Goal: Task Accomplishment & Management: Complete application form

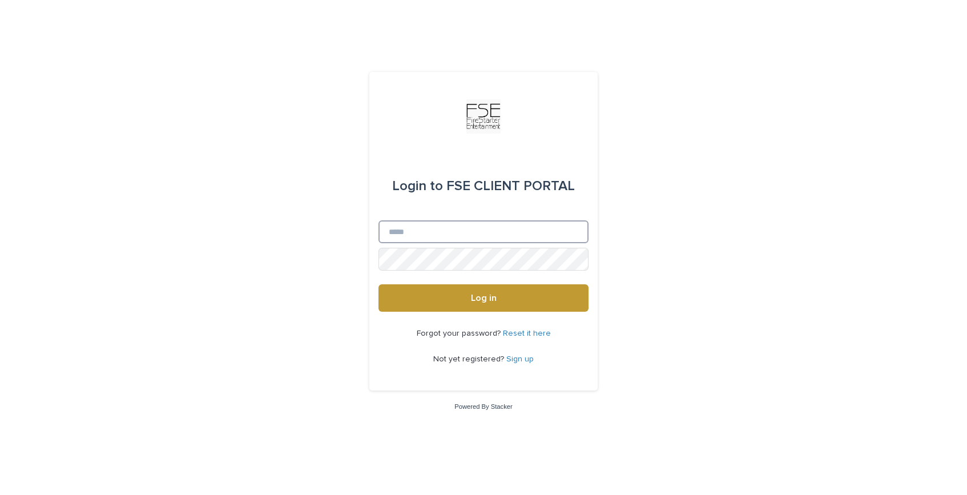
click at [461, 230] on input "Email" at bounding box center [483, 231] width 210 height 23
type input "**********"
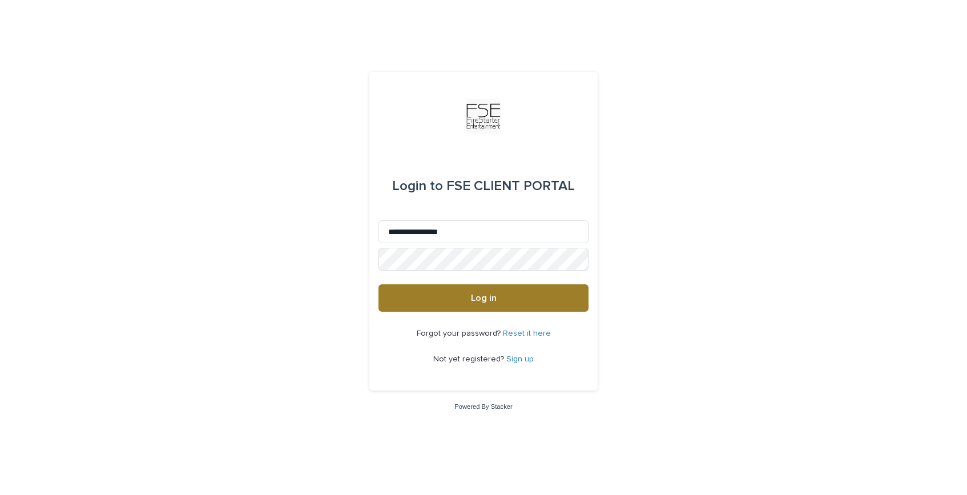
click at [461, 298] on button "Log in" at bounding box center [483, 297] width 210 height 27
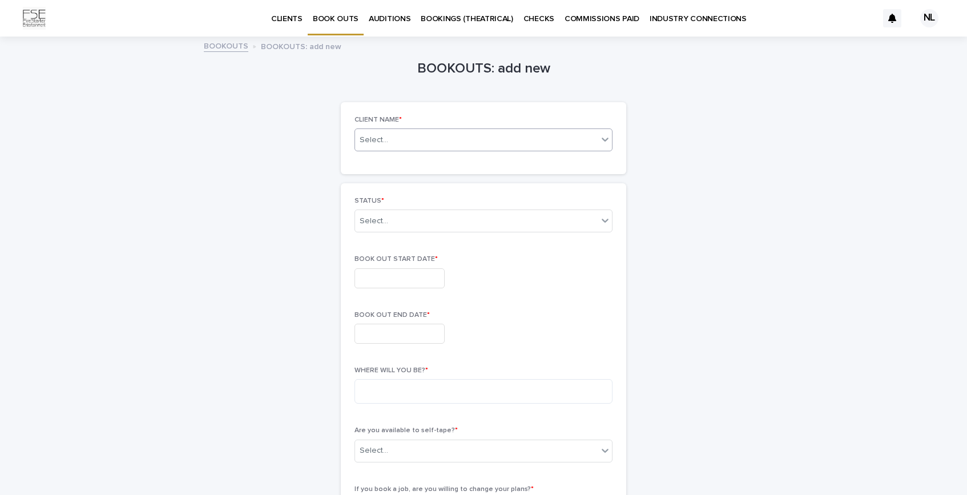
click at [464, 145] on div "Select..." at bounding box center [476, 140] width 243 height 14
click at [398, 163] on div "[PERSON_NAME]" at bounding box center [479, 162] width 257 height 20
drag, startPoint x: 240, startPoint y: 186, endPoint x: 327, endPoint y: 200, distance: 87.9
click at [240, 187] on div "BOOKOUTS: add new Loading... Saving… Loading... Saving… Loading... Saving… CLIE…" at bounding box center [483, 448] width 559 height 820
click at [462, 219] on div "Select..." at bounding box center [476, 221] width 243 height 19
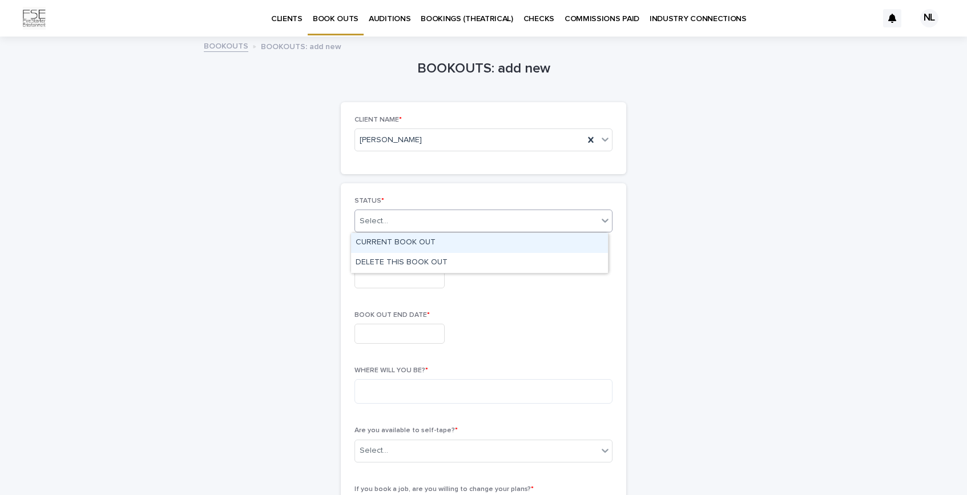
click at [455, 247] on div "CURRENT BOOK OUT" at bounding box center [479, 243] width 257 height 20
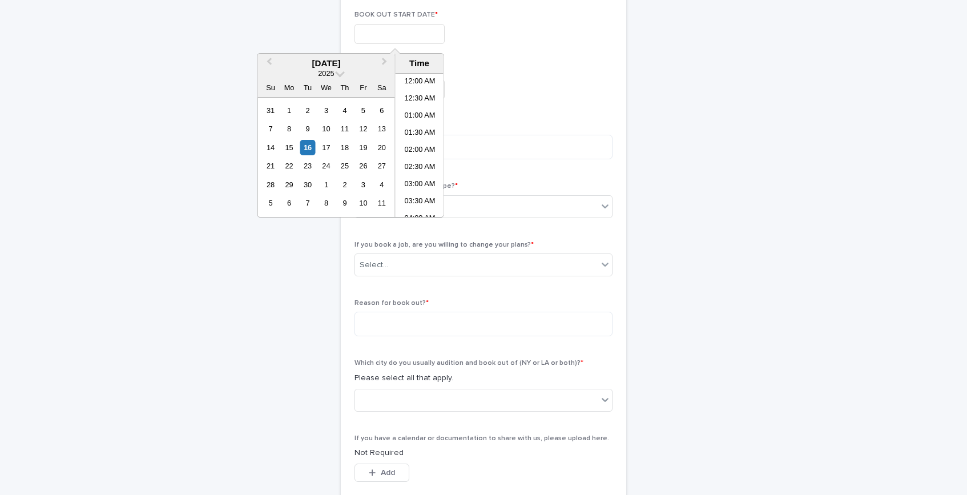
scroll to position [247, 0]
click at [405, 41] on input "text" at bounding box center [399, 32] width 90 height 20
click at [389, 62] on button "Next Month" at bounding box center [386, 64] width 18 height 18
click at [328, 129] on div "8" at bounding box center [325, 128] width 15 height 15
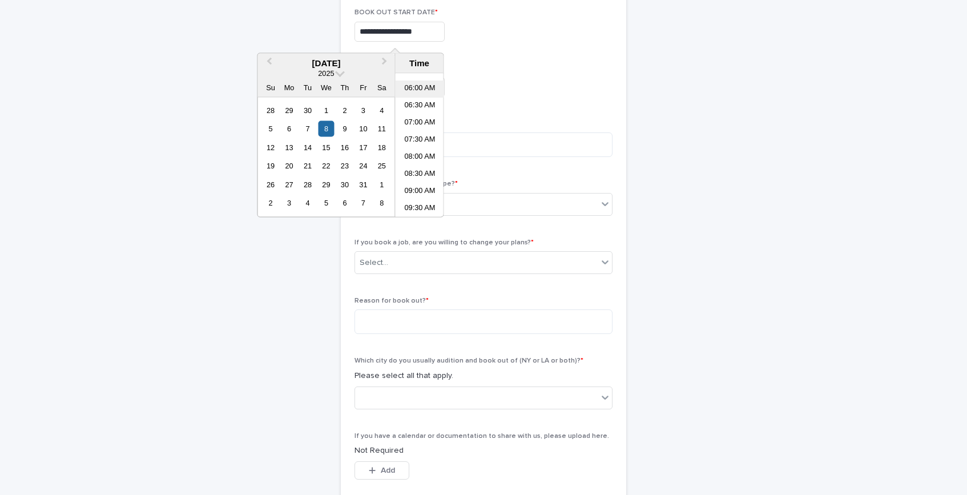
scroll to position [199, 0]
click at [423, 154] on li "08:00 AM" at bounding box center [420, 157] width 49 height 17
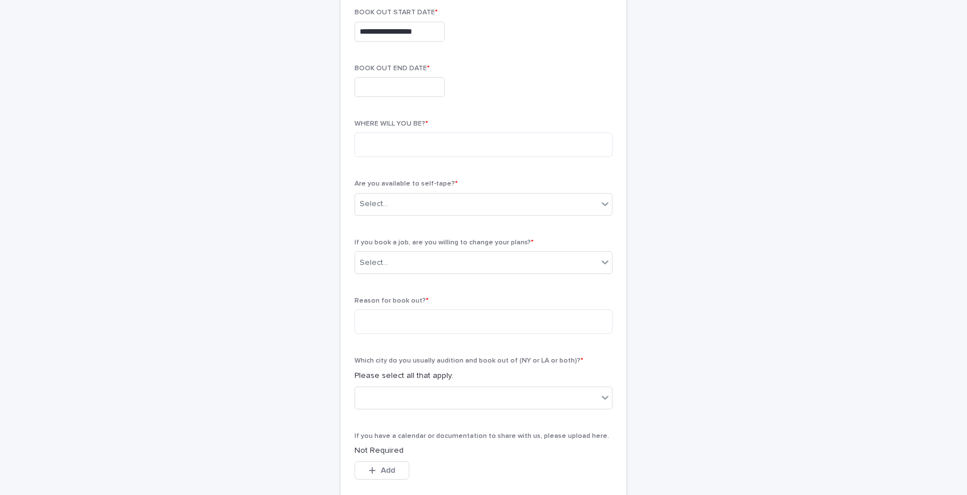
type input "**********"
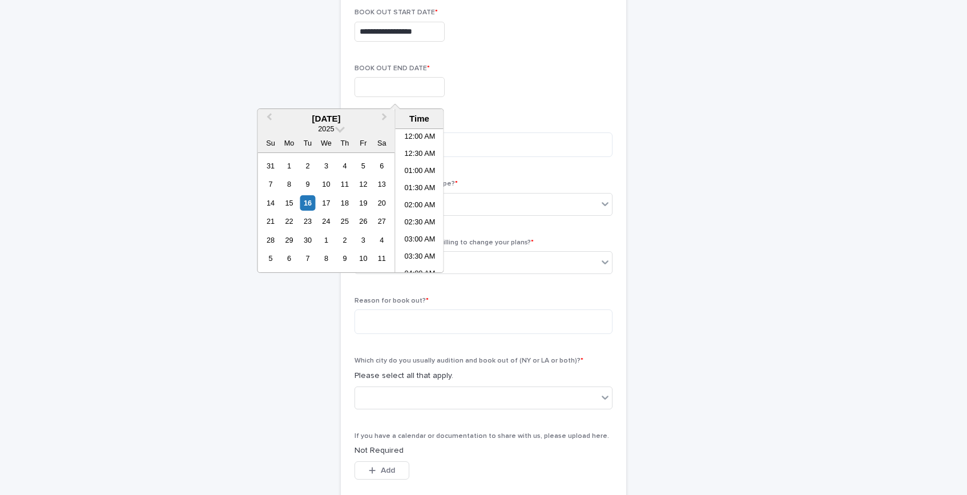
click at [431, 87] on input "text" at bounding box center [399, 87] width 90 height 20
click at [388, 120] on button "Next Month" at bounding box center [386, 119] width 18 height 18
click at [382, 222] on div "25" at bounding box center [381, 220] width 15 height 15
click at [361, 220] on div "24" at bounding box center [363, 220] width 15 height 15
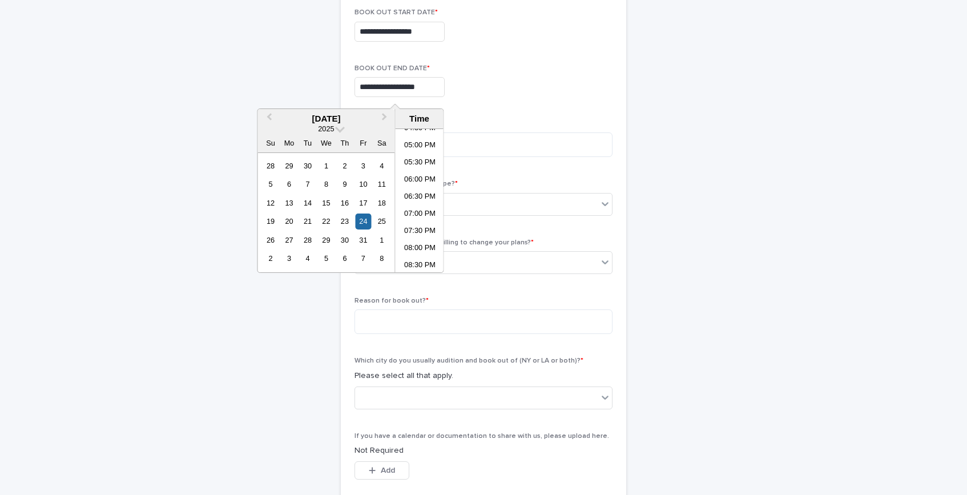
scroll to position [587, 0]
click at [419, 236] on li "08:00 PM" at bounding box center [420, 235] width 49 height 17
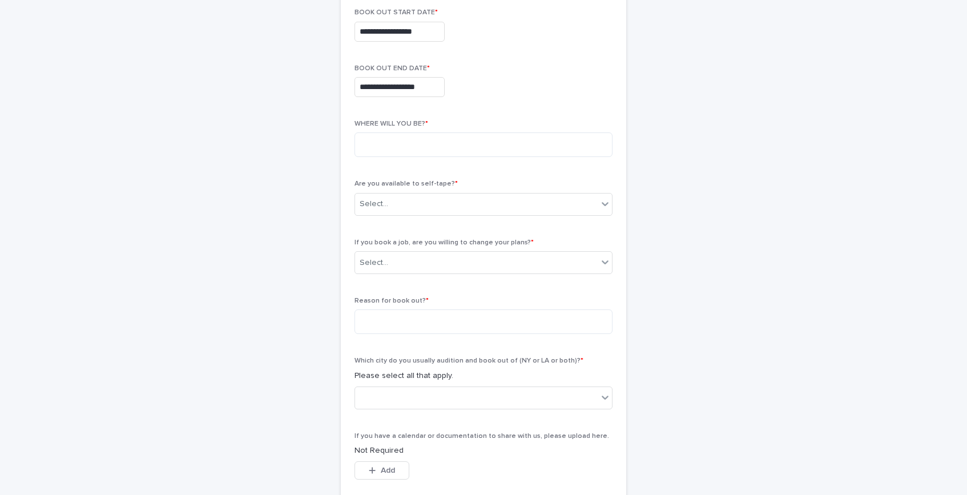
type input "**********"
click at [460, 148] on textarea at bounding box center [483, 144] width 258 height 25
type textarea "**********"
click at [451, 213] on div "Select..." at bounding box center [476, 204] width 243 height 19
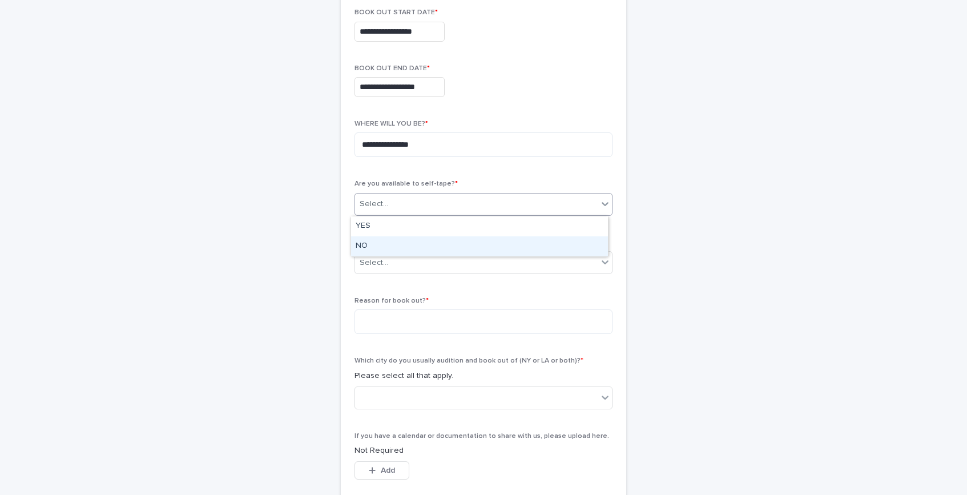
click at [445, 245] on div "NO" at bounding box center [479, 246] width 257 height 20
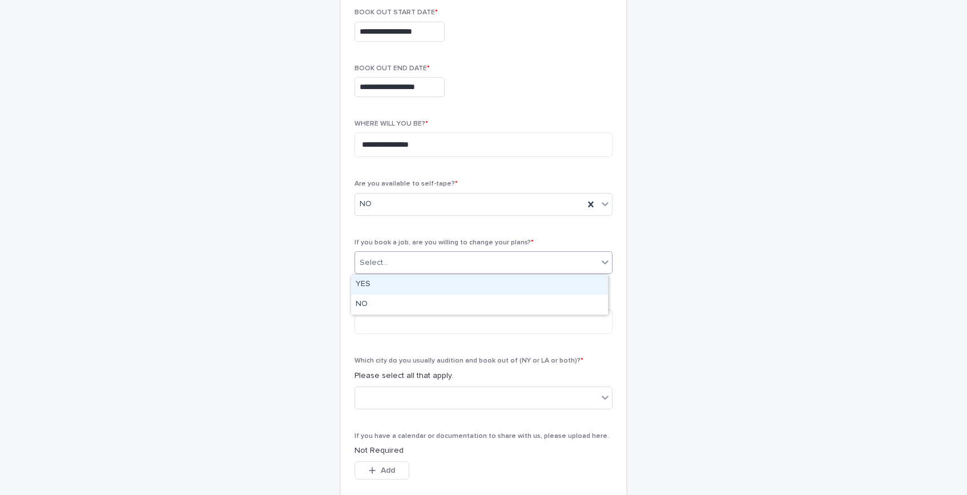
click at [441, 261] on div "Select..." at bounding box center [476, 262] width 243 height 19
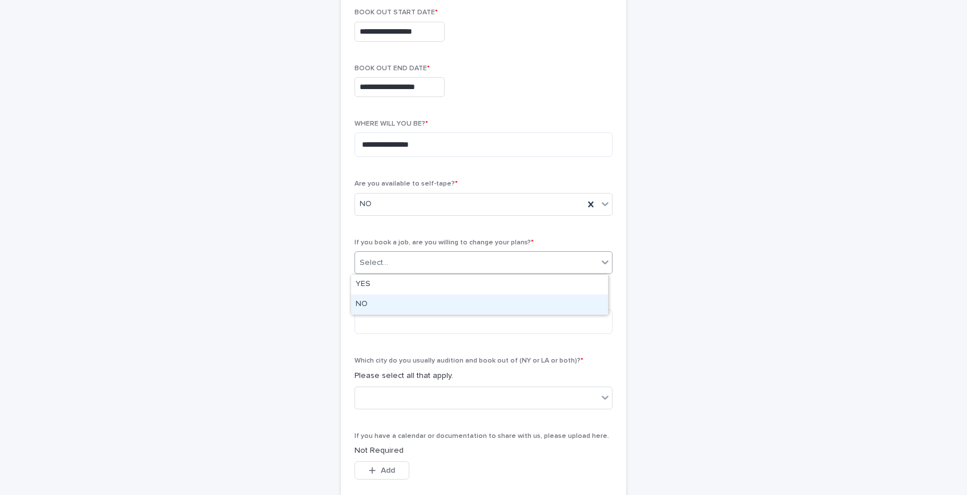
click at [424, 307] on div "NO" at bounding box center [479, 305] width 257 height 20
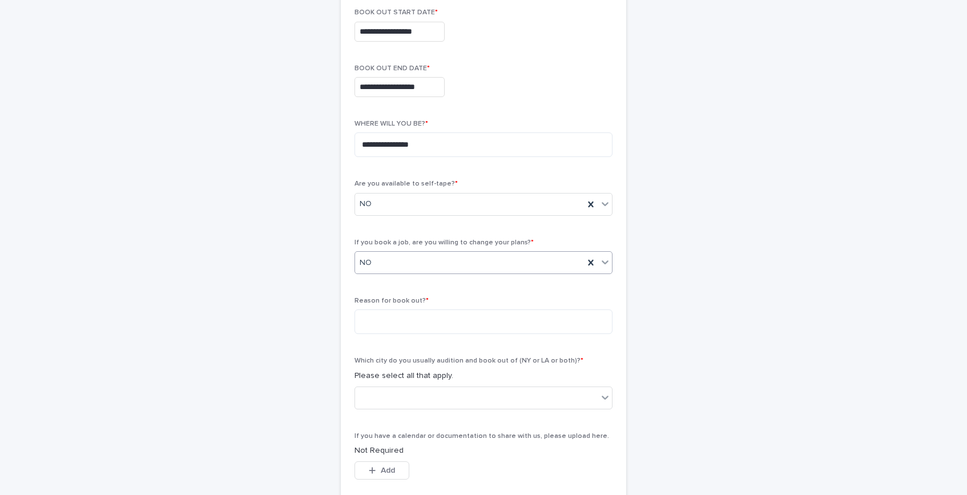
click at [252, 306] on div "**********" at bounding box center [483, 201] width 559 height 820
click at [425, 318] on textarea at bounding box center [483, 321] width 258 height 25
type textarea "**********"
click at [374, 403] on div at bounding box center [476, 397] width 243 height 19
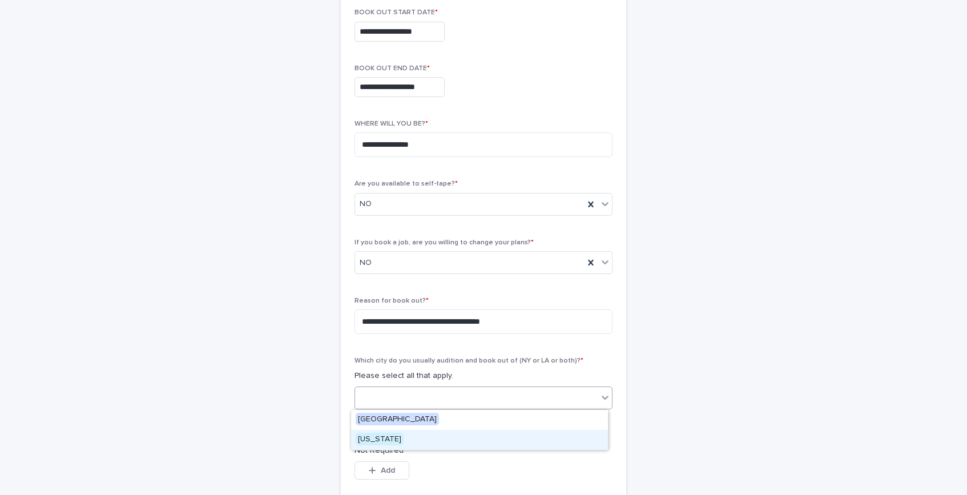
click at [378, 438] on span "[US_STATE]" at bounding box center [380, 439] width 48 height 13
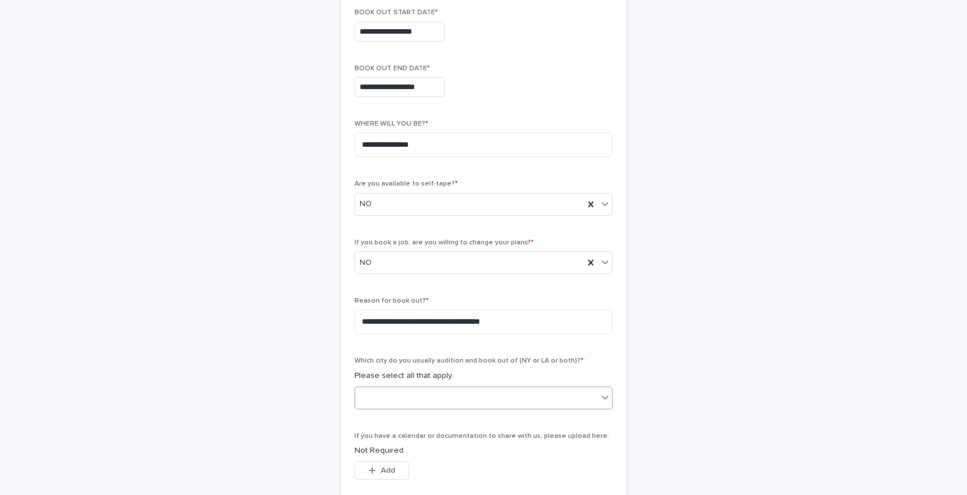
scroll to position [333, 0]
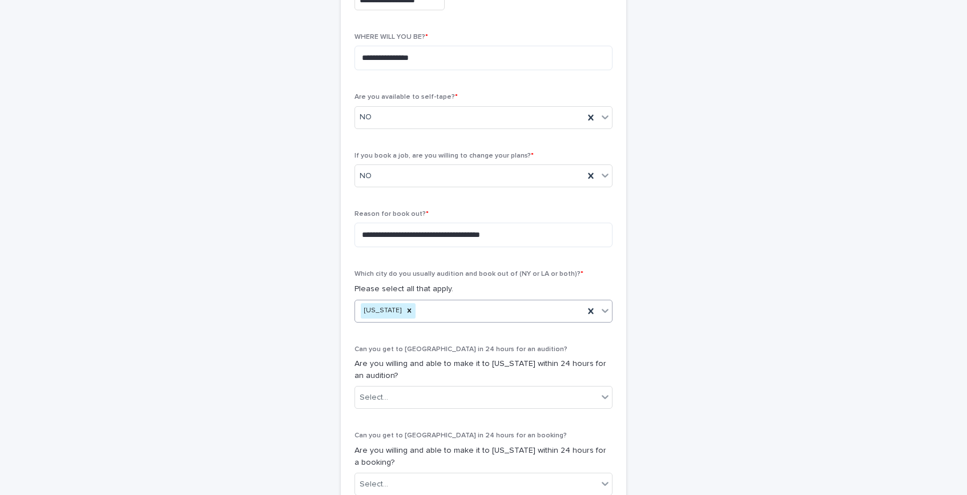
click at [243, 406] on div "**********" at bounding box center [483, 200] width 559 height 993
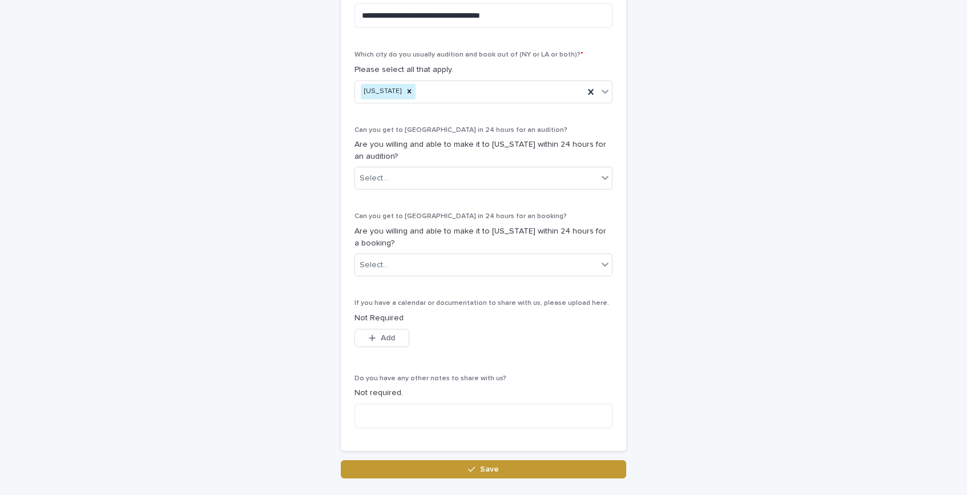
scroll to position [560, 0]
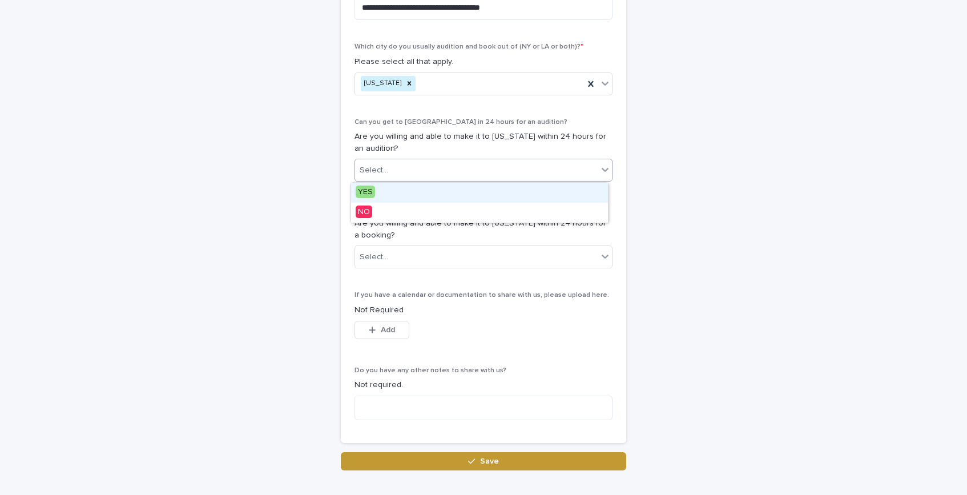
click at [463, 173] on div "Select..." at bounding box center [476, 170] width 243 height 19
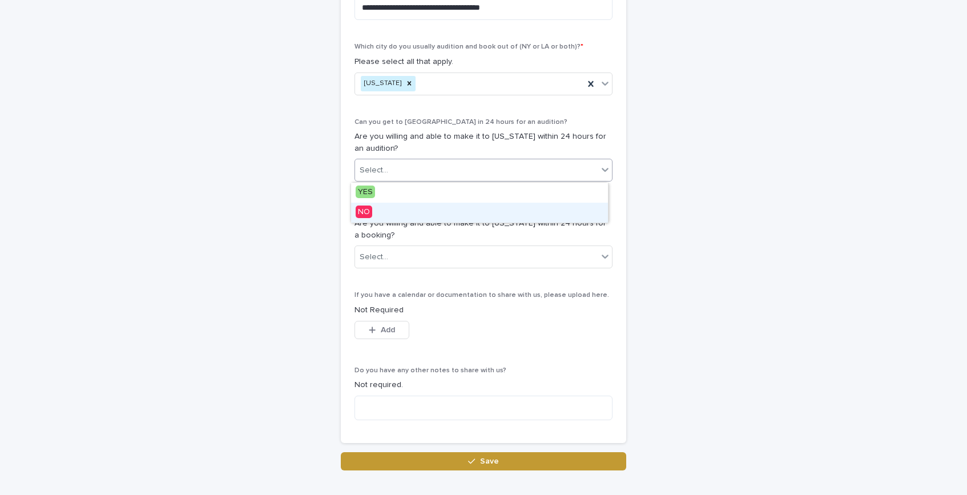
click at [366, 208] on span "NO" at bounding box center [364, 211] width 17 height 13
click at [583, 267] on div "Select..." at bounding box center [483, 256] width 258 height 23
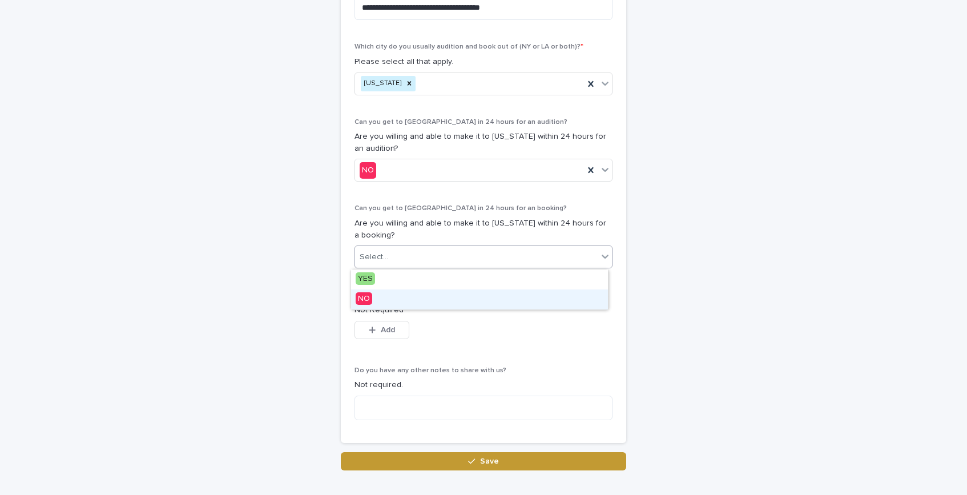
click at [561, 305] on div "NO" at bounding box center [479, 299] width 257 height 20
click at [533, 349] on div "If you have a calendar or documentation to share with us, please upload here. N…" at bounding box center [483, 321] width 258 height 61
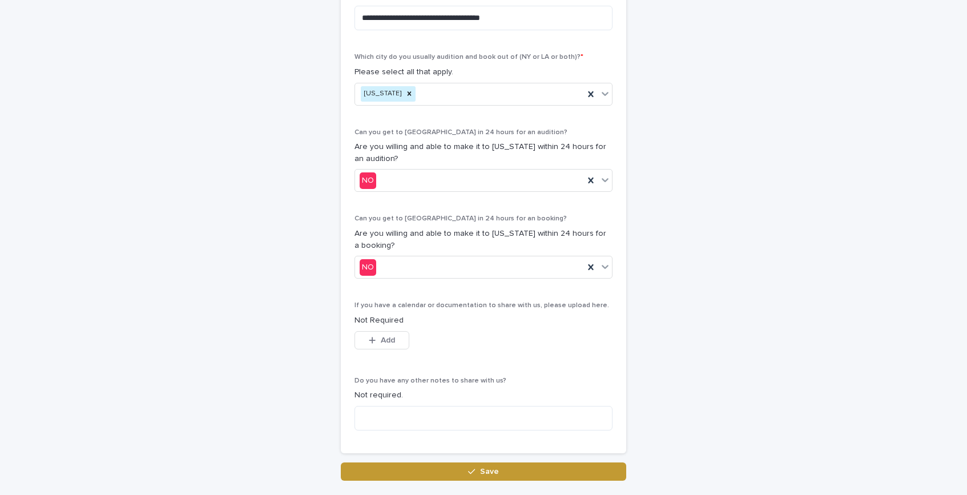
scroll to position [625, 0]
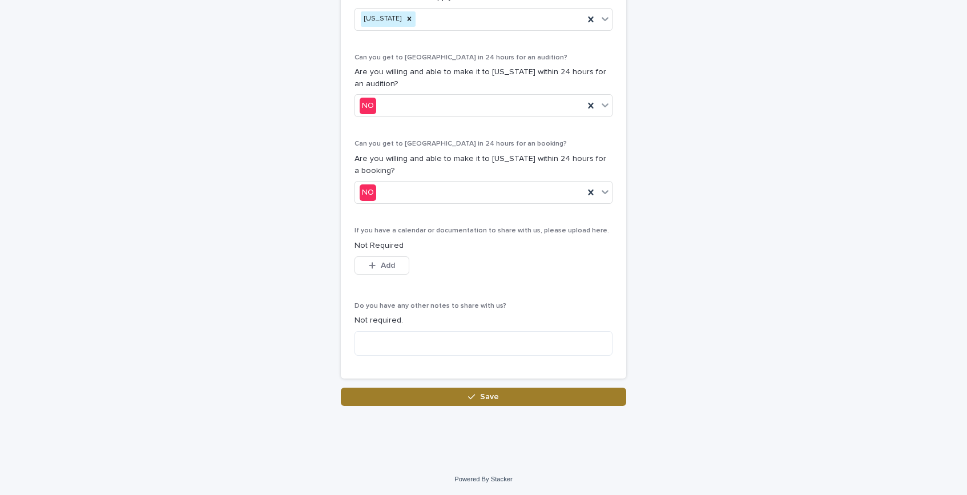
click at [473, 401] on button "Save" at bounding box center [483, 397] width 285 height 18
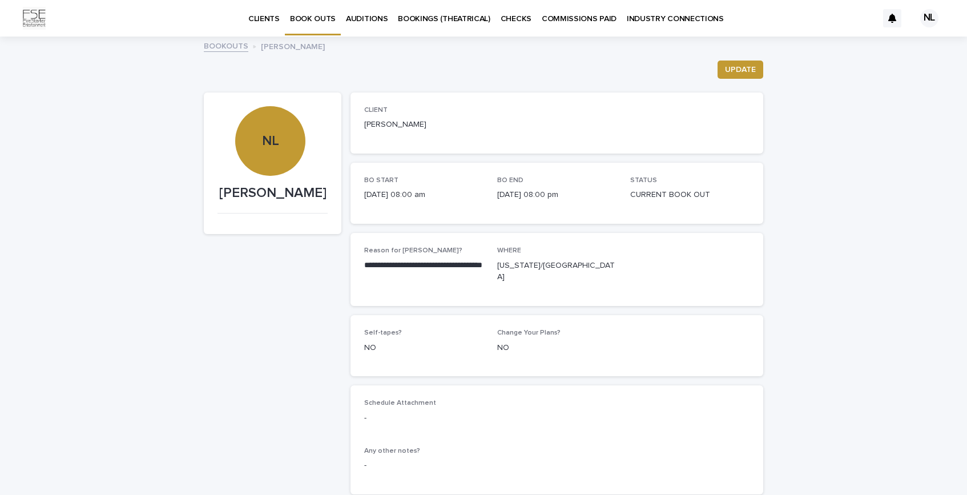
click at [430, 13] on p "BOOKINGS (THEATRICAL)" at bounding box center [444, 12] width 92 height 24
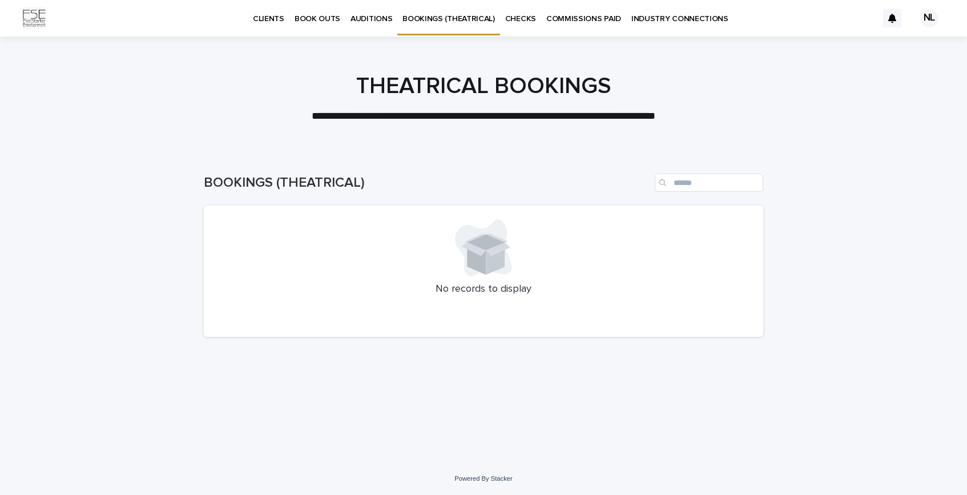
click at [313, 21] on p "BOOK OUTS" at bounding box center [318, 12] width 46 height 24
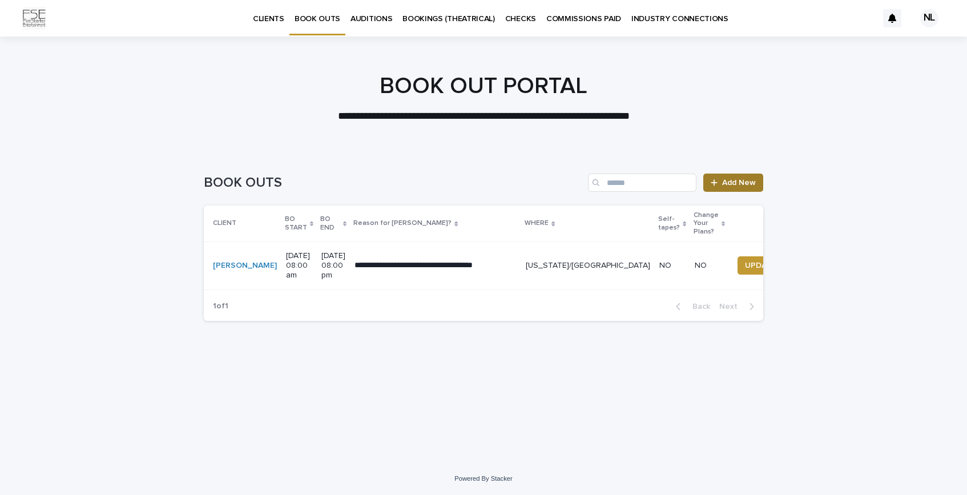
click at [736, 184] on span "Add New" at bounding box center [739, 183] width 34 height 8
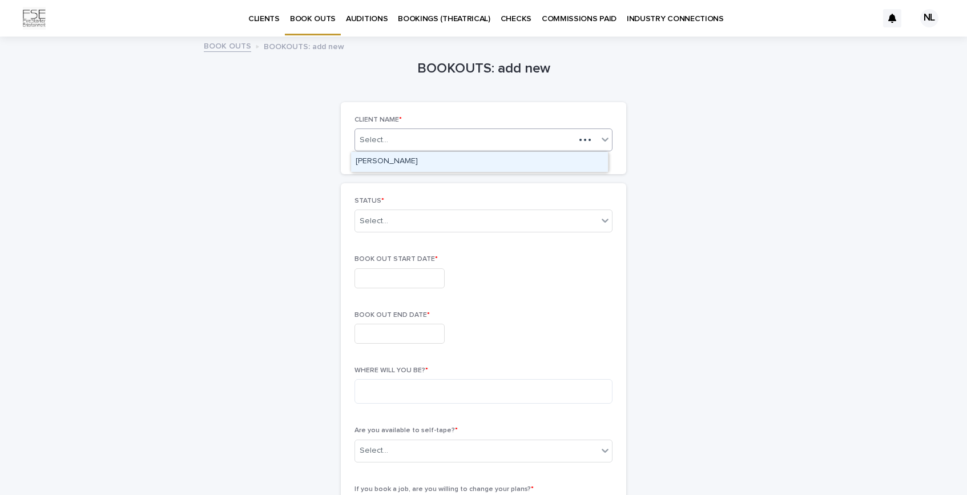
click at [477, 140] on div "Select..." at bounding box center [465, 140] width 220 height 14
click at [391, 162] on div "[PERSON_NAME]" at bounding box center [479, 162] width 257 height 20
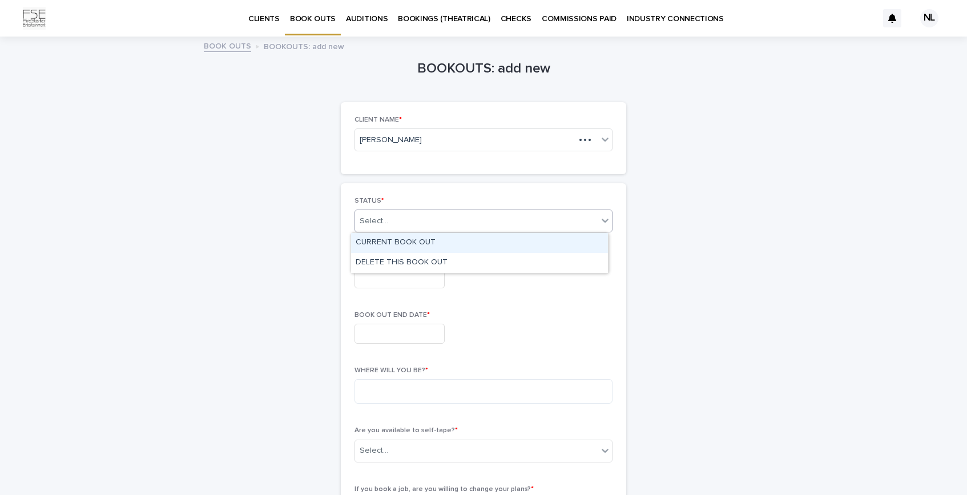
click at [372, 227] on div "Select..." at bounding box center [476, 221] width 243 height 19
click at [373, 243] on div "CURRENT BOOK OUT" at bounding box center [479, 243] width 257 height 20
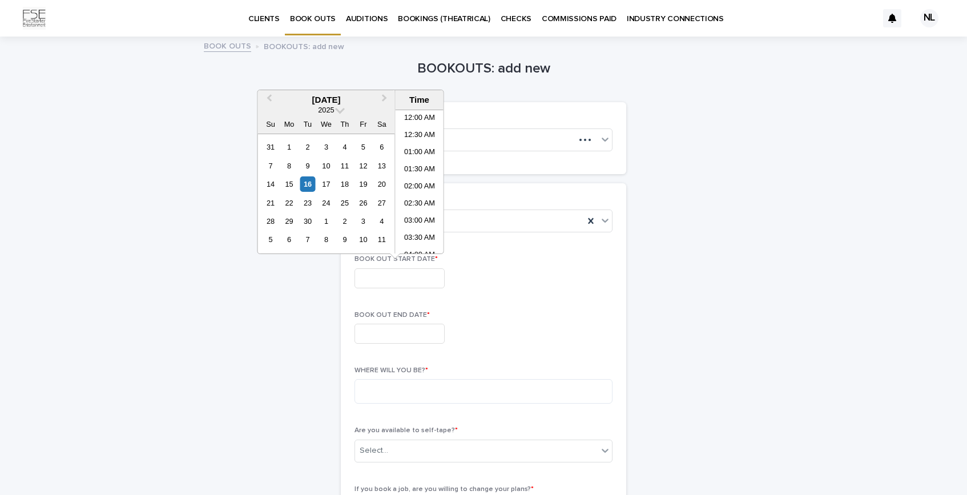
click at [378, 281] on input "text" at bounding box center [399, 278] width 90 height 20
click at [385, 93] on button "Next Month" at bounding box center [386, 100] width 18 height 18
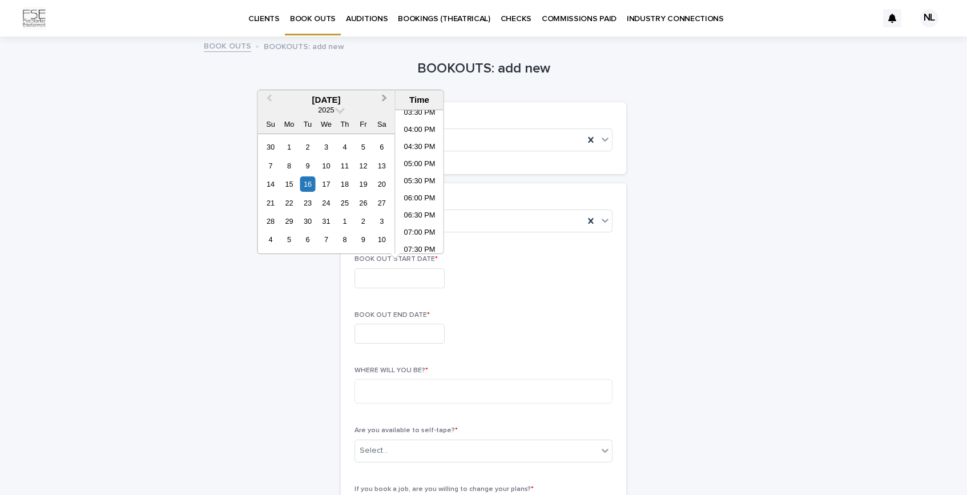
click at [385, 93] on button "Next Month" at bounding box center [386, 100] width 18 height 18
click at [265, 96] on button "Previous Month" at bounding box center [268, 100] width 18 height 18
click at [348, 161] on div "11" at bounding box center [344, 165] width 15 height 15
click at [422, 155] on li "07:00 AM" at bounding box center [420, 155] width 49 height 17
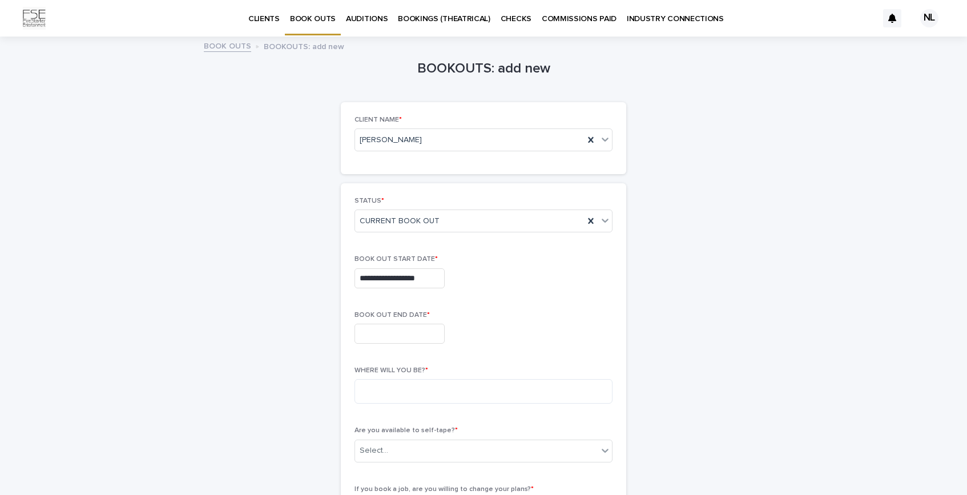
type input "**********"
click at [671, 289] on div "**********" at bounding box center [483, 448] width 559 height 820
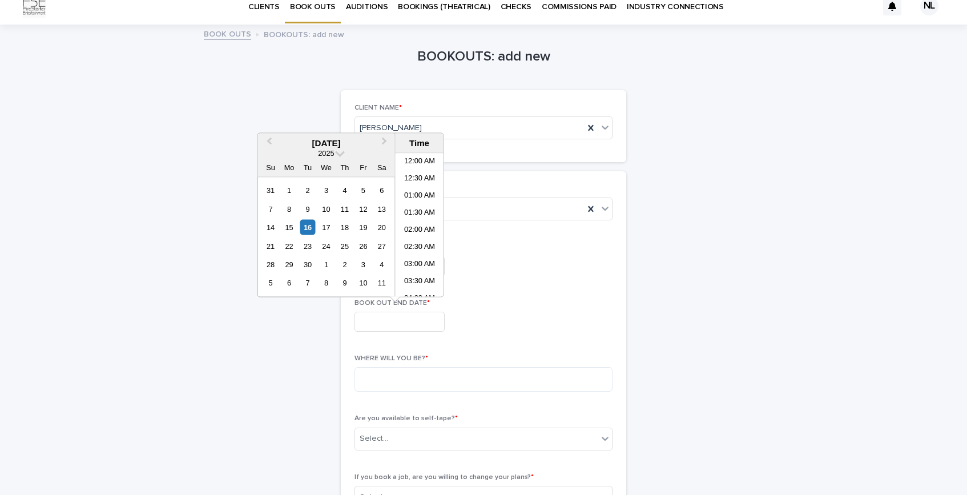
click at [434, 322] on input "text" at bounding box center [399, 322] width 90 height 20
click at [385, 145] on button "Next Month" at bounding box center [386, 144] width 18 height 18
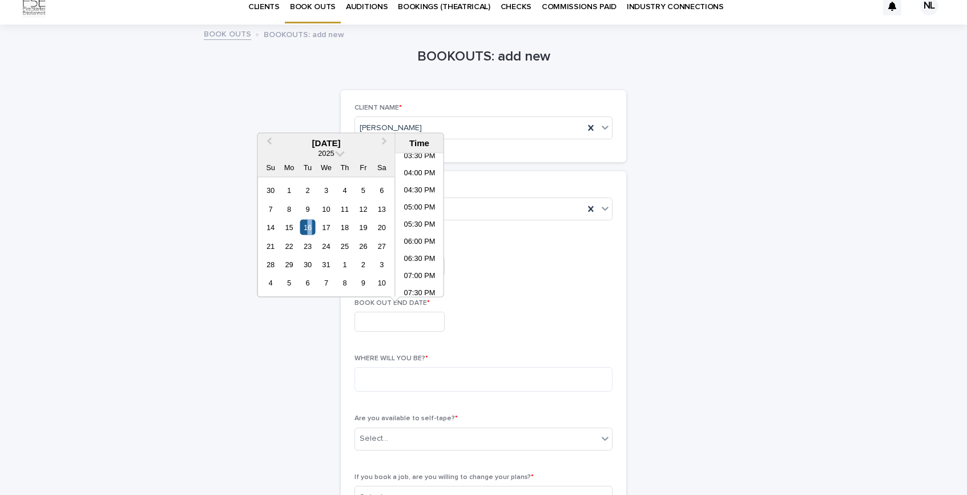
click at [309, 227] on div "16" at bounding box center [307, 227] width 15 height 15
click at [413, 219] on li "08:00 AM" at bounding box center [420, 216] width 49 height 17
type input "**********"
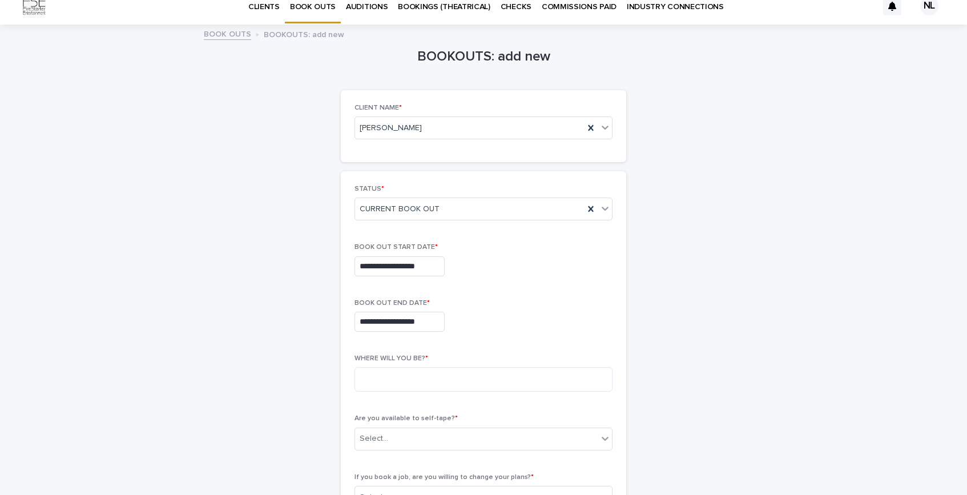
click at [537, 285] on div "**********" at bounding box center [483, 494] width 258 height 619
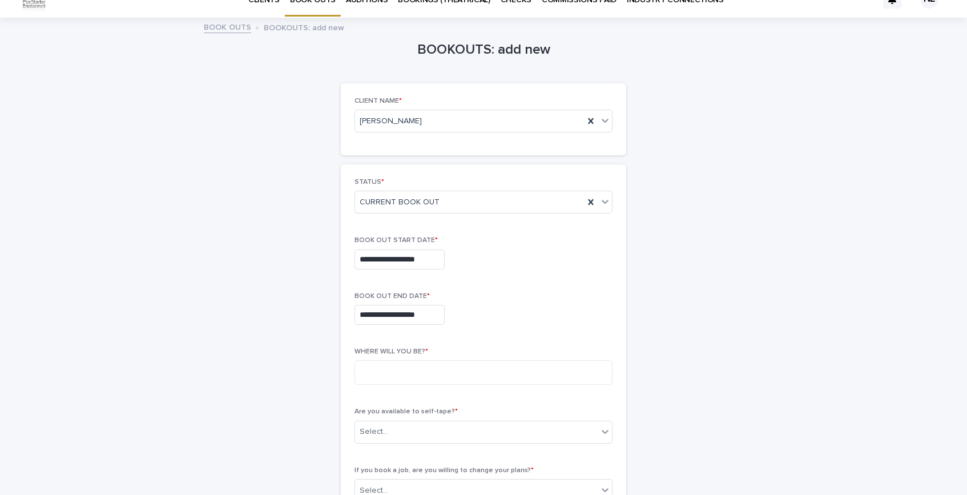
scroll to position [105, 0]
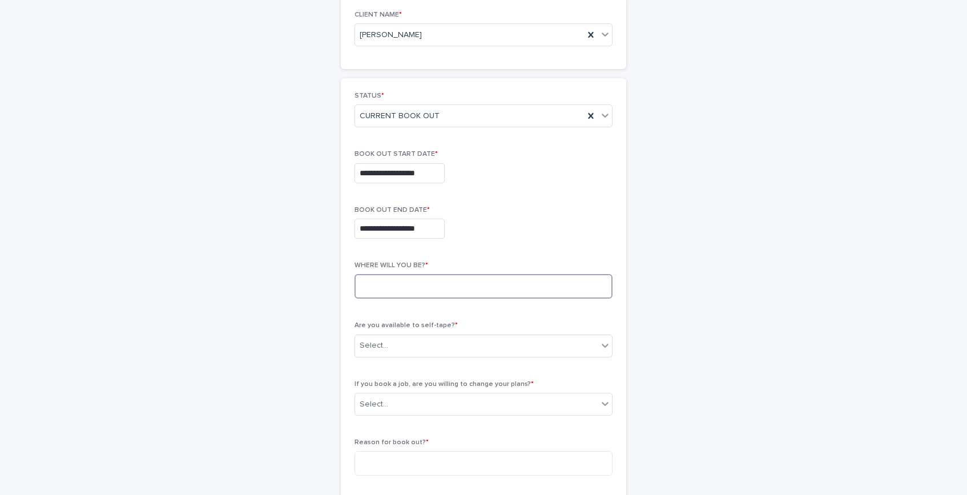
click at [405, 280] on textarea at bounding box center [483, 286] width 258 height 25
type textarea "*******"
click at [555, 213] on div "**********" at bounding box center [483, 227] width 258 height 42
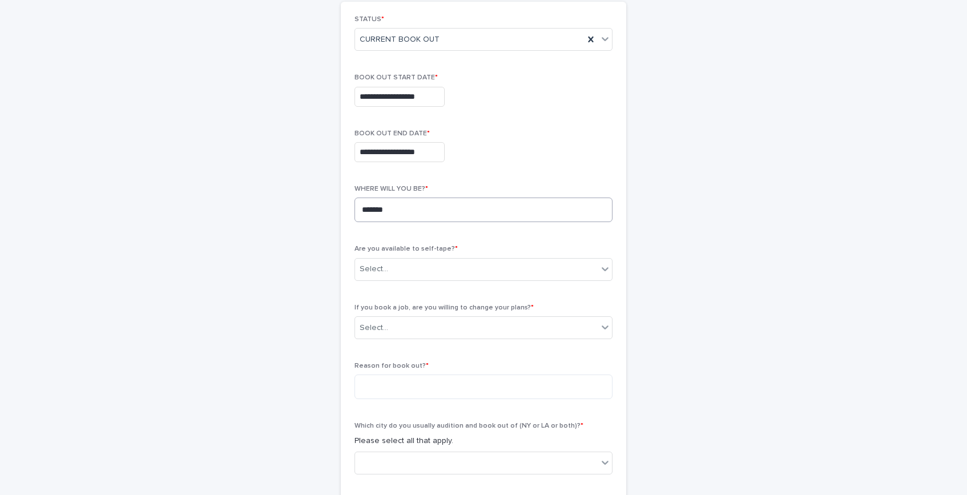
scroll to position [182, 0]
click at [425, 381] on textarea at bounding box center [483, 386] width 258 height 25
type textarea "******"
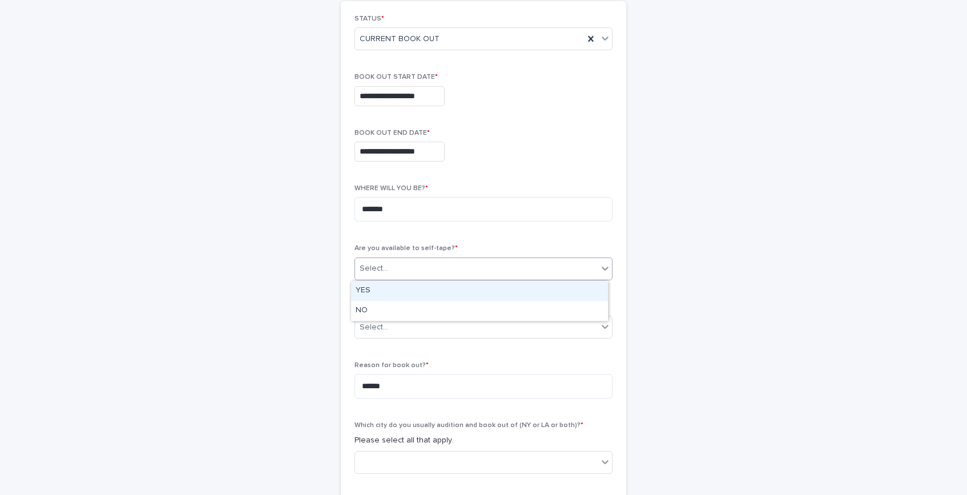
click at [438, 276] on div "Select..." at bounding box center [476, 268] width 243 height 19
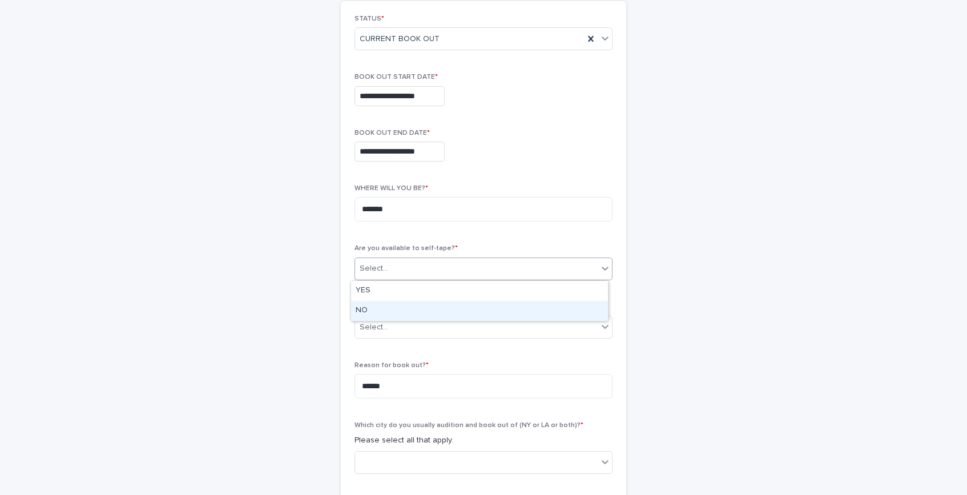
drag, startPoint x: 427, startPoint y: 298, endPoint x: 421, endPoint y: 309, distance: 12.8
click at [421, 309] on div "NO" at bounding box center [479, 311] width 257 height 20
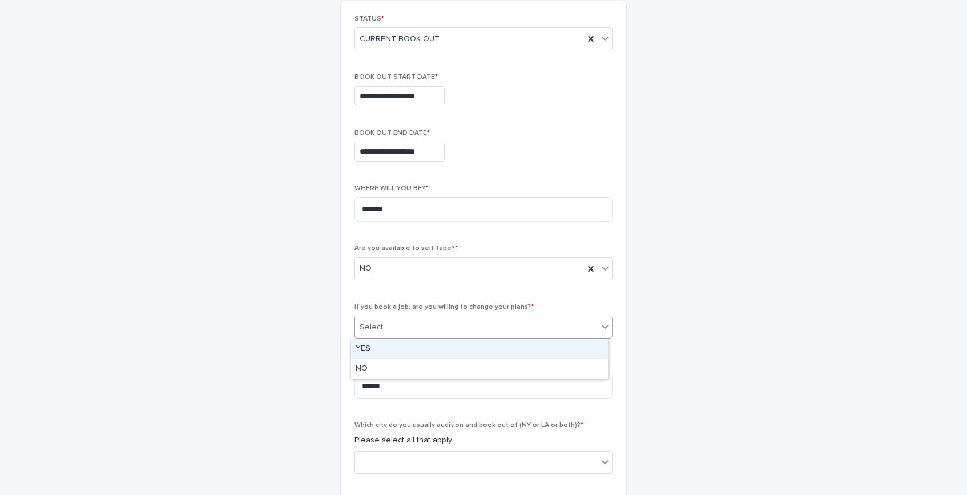
click at [417, 325] on div "Select..." at bounding box center [476, 327] width 243 height 19
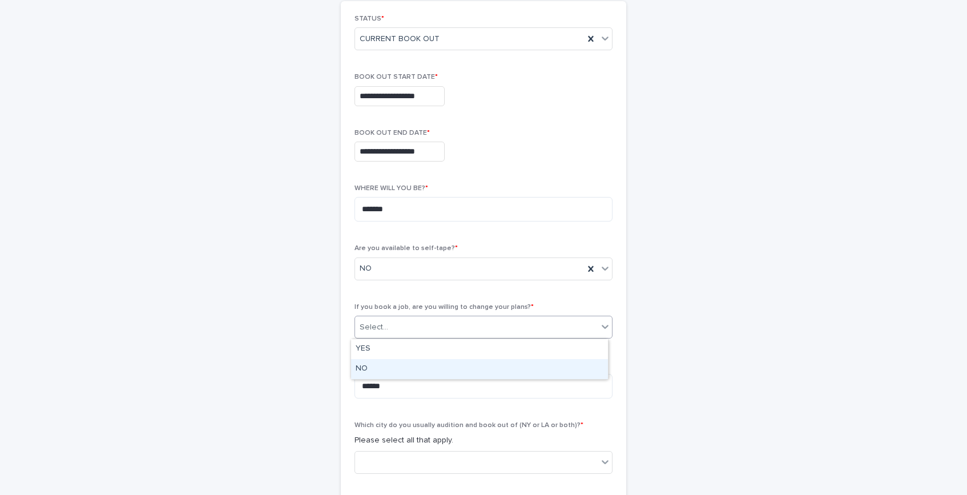
click at [402, 376] on div "NO" at bounding box center [479, 369] width 257 height 20
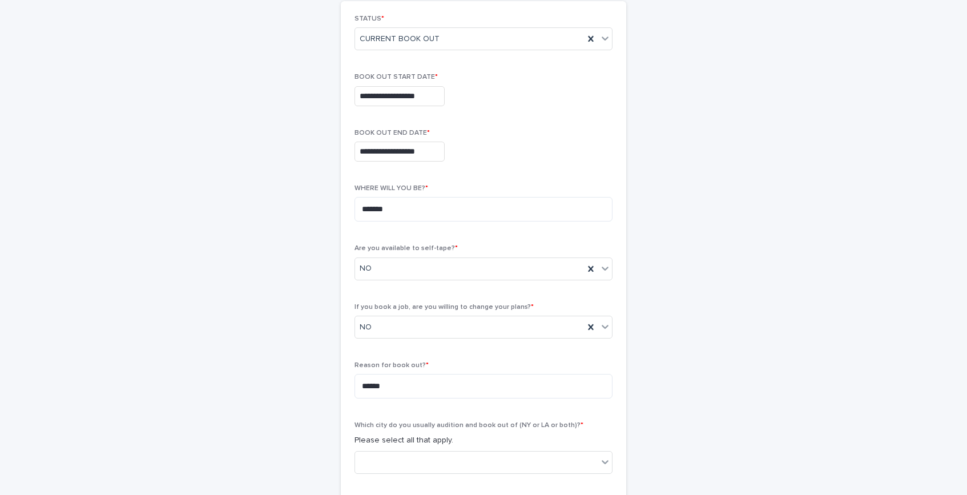
click at [648, 366] on div "**********" at bounding box center [483, 266] width 559 height 820
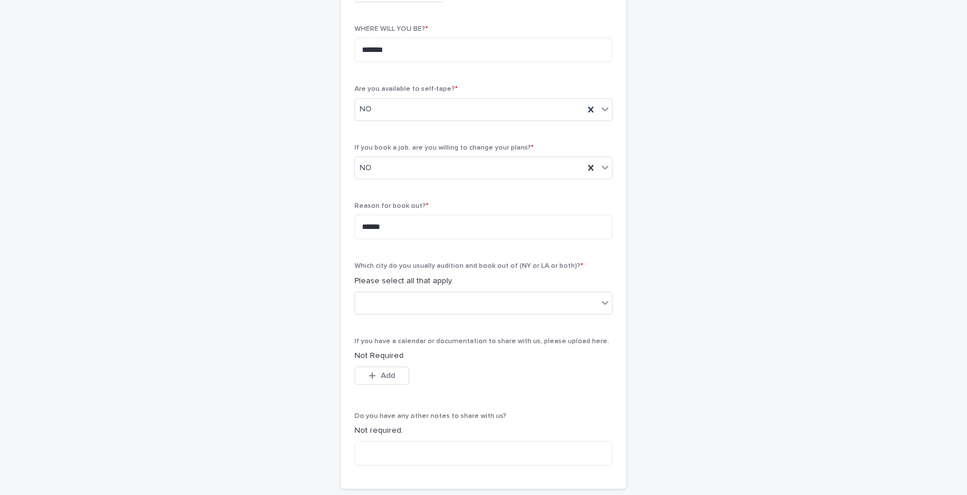
scroll to position [426, 0]
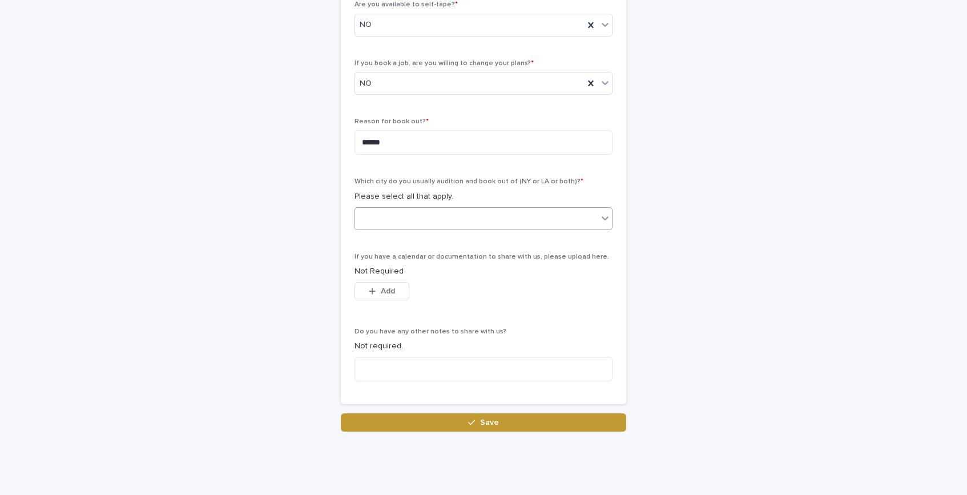
click at [427, 219] on div at bounding box center [476, 218] width 243 height 19
click at [382, 260] on span "[US_STATE]" at bounding box center [380, 259] width 48 height 13
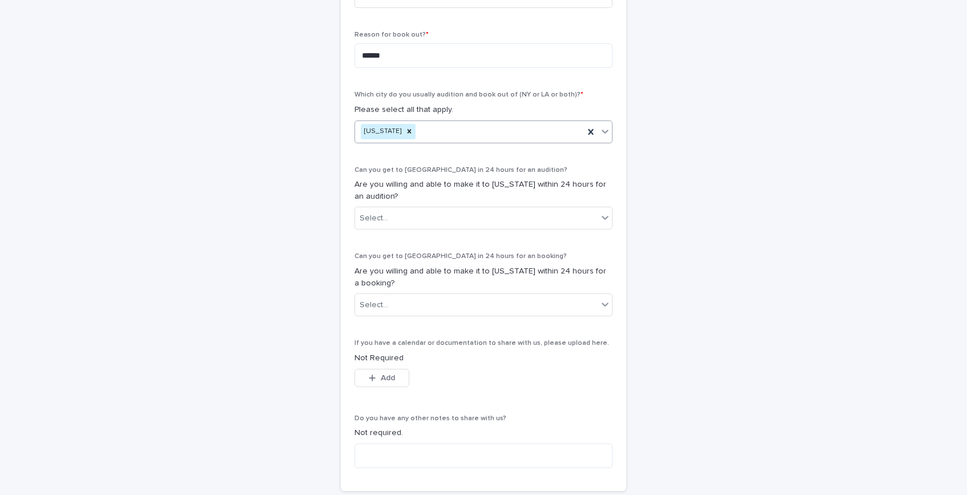
click at [569, 379] on div "This file cannot be opened Download File Add" at bounding box center [483, 380] width 258 height 23
click at [439, 211] on div "Select..." at bounding box center [476, 218] width 243 height 19
click at [373, 261] on div "NO" at bounding box center [479, 260] width 257 height 20
click at [387, 303] on div "Select..." at bounding box center [476, 305] width 243 height 19
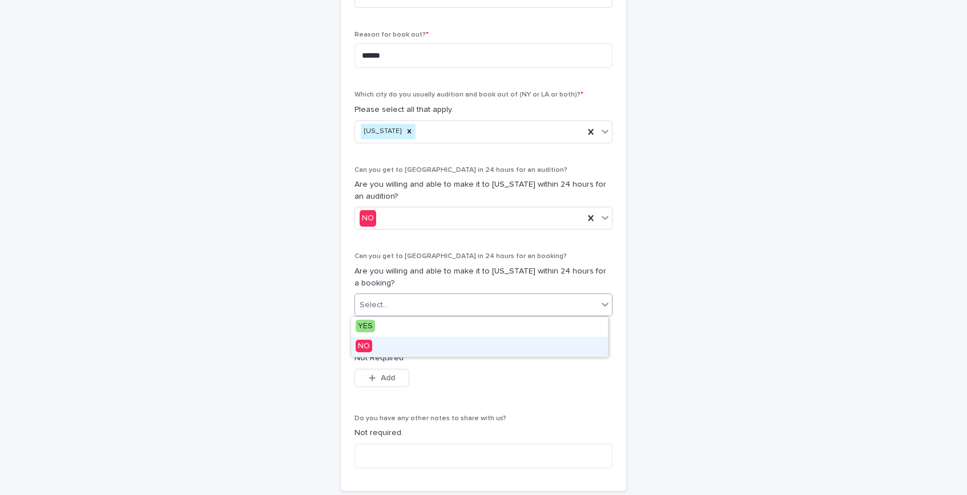
click at [386, 349] on div "NO" at bounding box center [479, 347] width 257 height 20
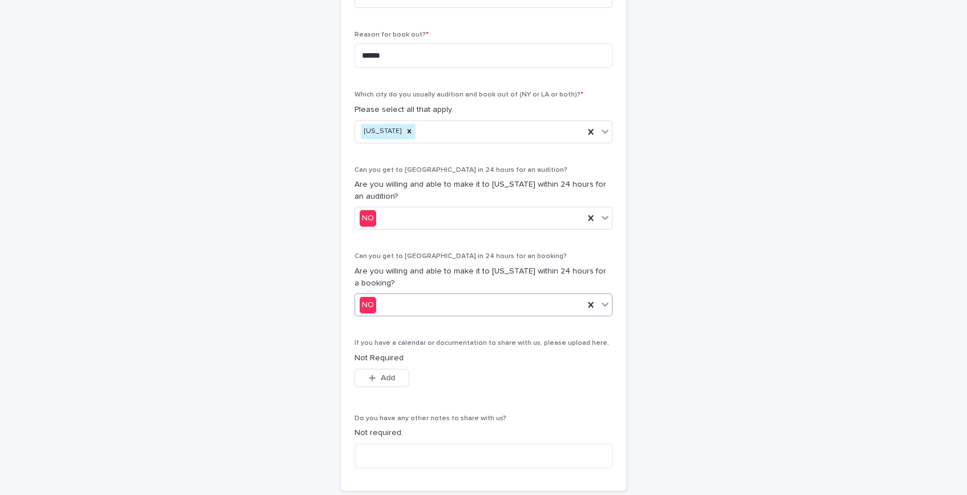
scroll to position [599, 0]
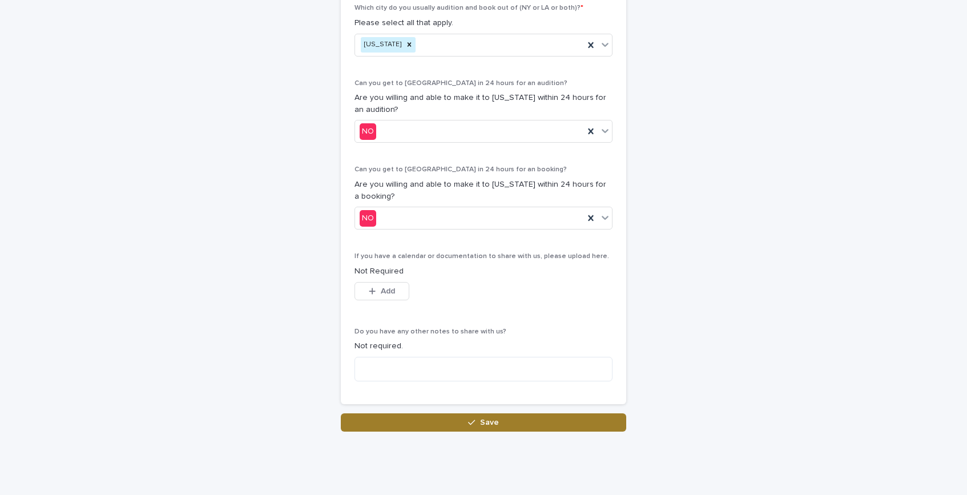
click at [533, 416] on button "Save" at bounding box center [483, 422] width 285 height 18
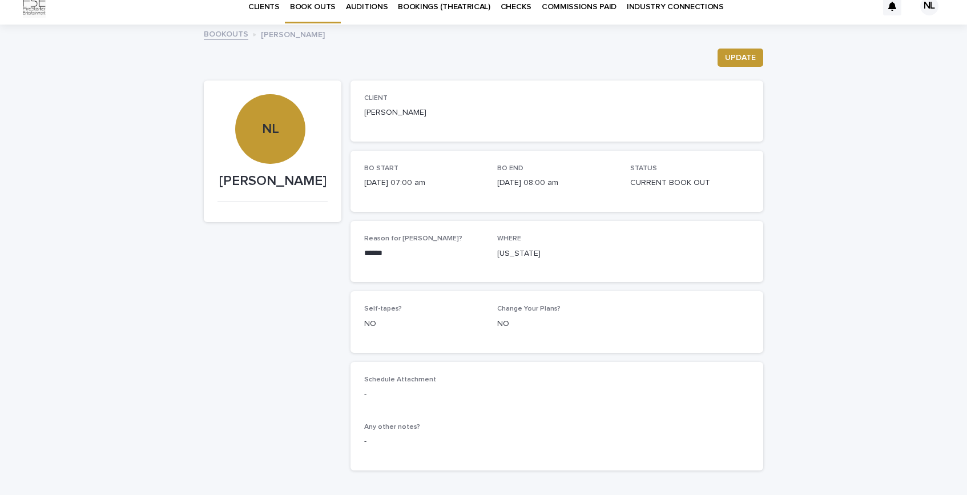
scroll to position [12, 0]
click at [309, 10] on p "BOOK OUTS" at bounding box center [313, 0] width 46 height 24
